Goal: Information Seeking & Learning: Learn about a topic

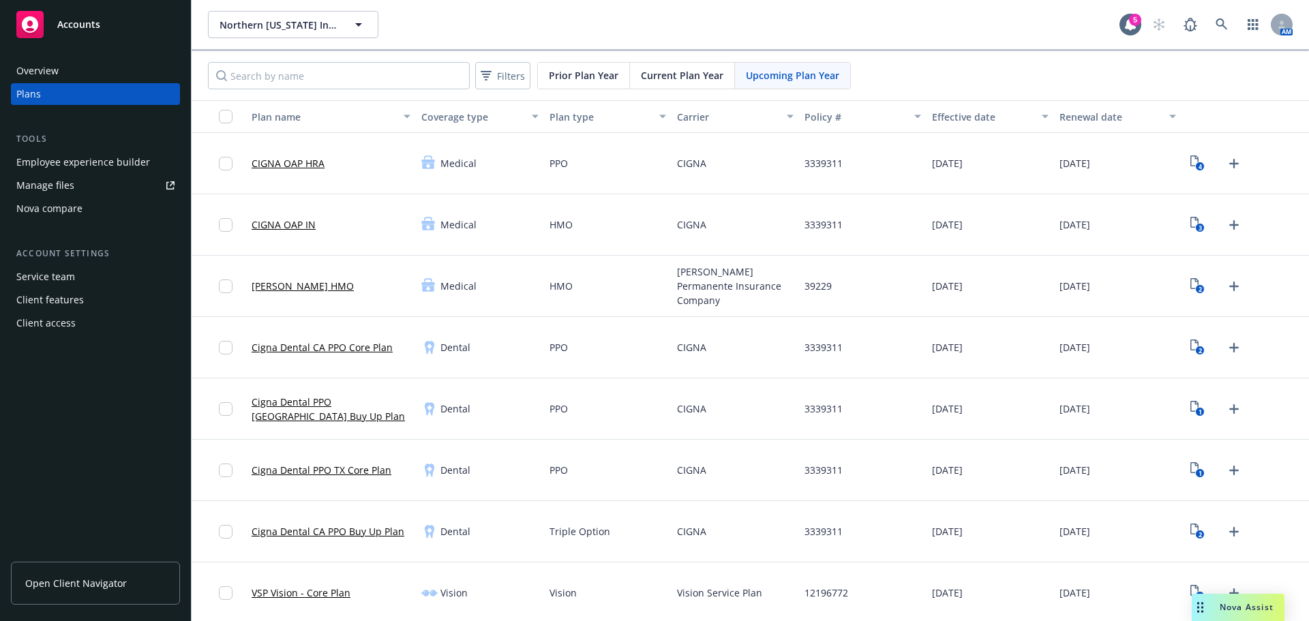
scroll to position [409, 0]
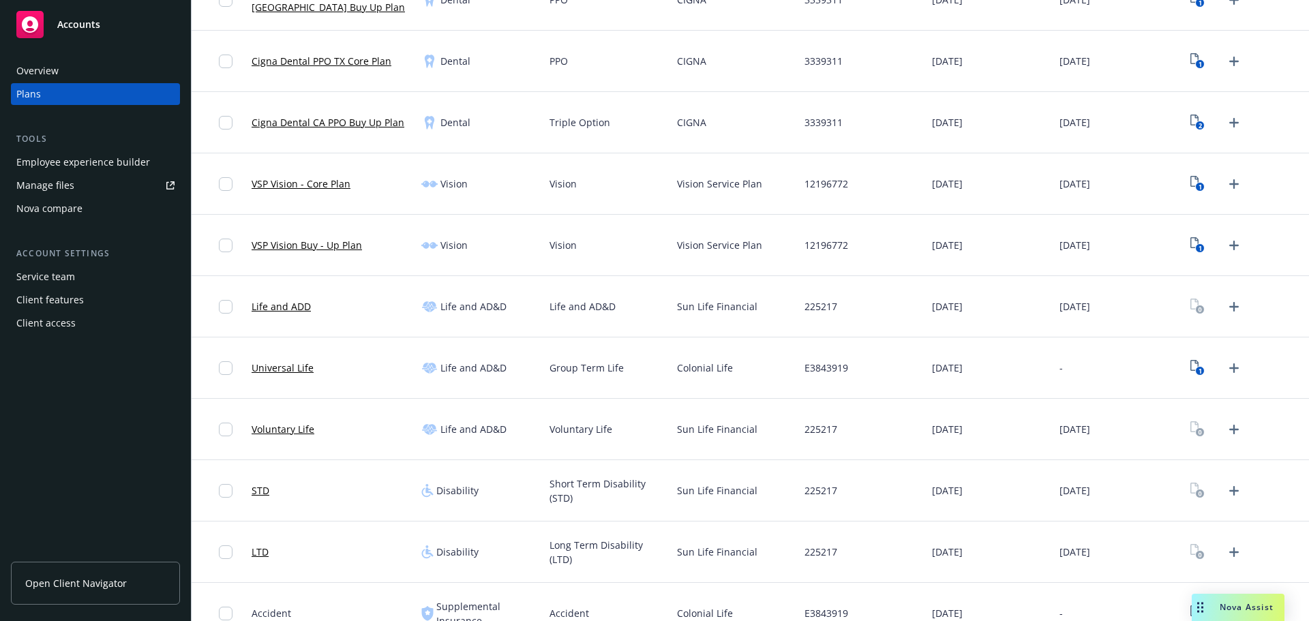
click at [586, 466] on div "Short Term Disability (STD)" at bounding box center [608, 490] width 128 height 61
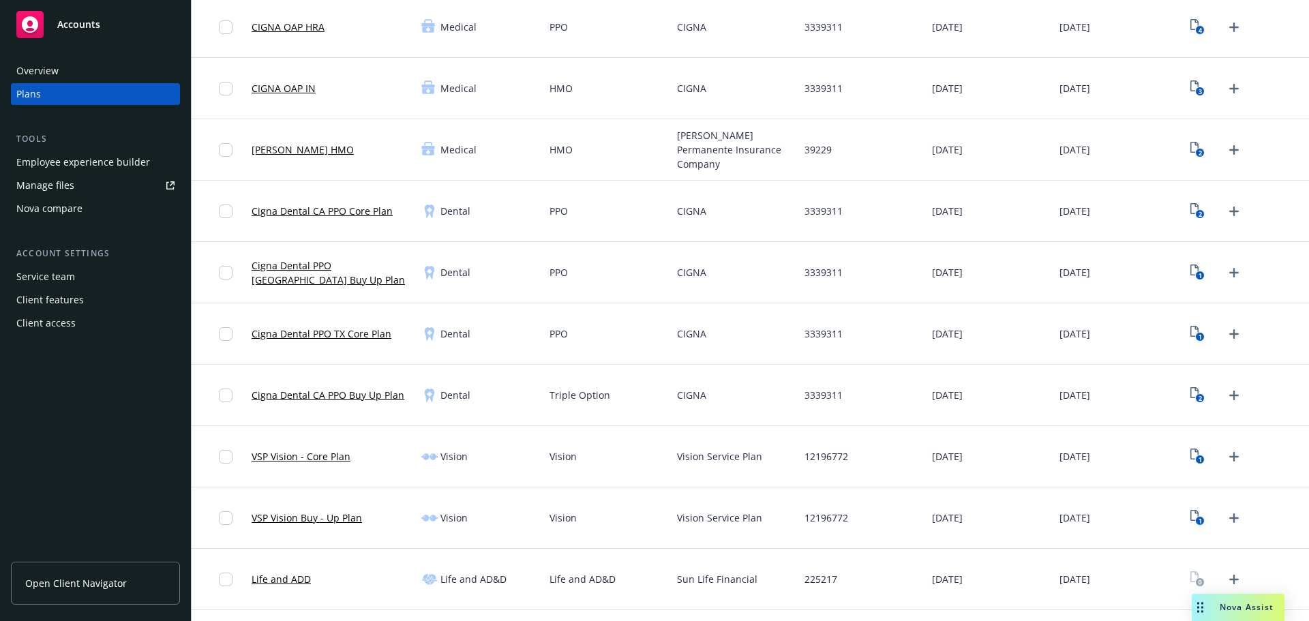
scroll to position [0, 0]
